Goal: Find specific page/section: Find specific page/section

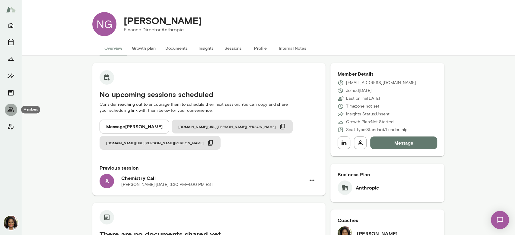
click at [12, 107] on icon "Members" at bounding box center [10, 109] width 7 height 7
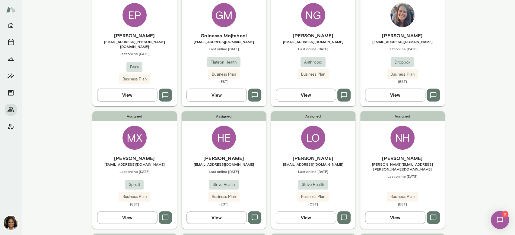
scroll to position [80, 0]
